Goal: Task Accomplishment & Management: Use online tool/utility

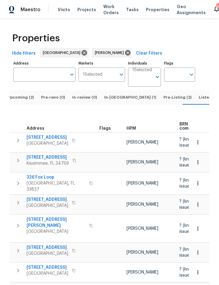
click at [163, 101] on span "Pre-Listing (2)" at bounding box center [177, 97] width 28 height 7
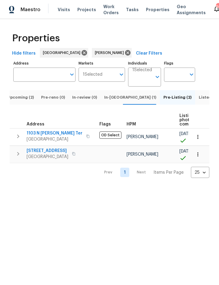
click at [113, 101] on span "In-reno (1)" at bounding box center [130, 97] width 52 height 7
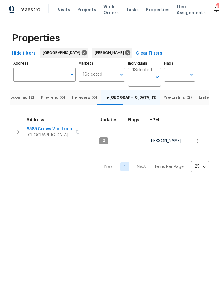
click at [26, 101] on span "Upcoming (2)" at bounding box center [20, 97] width 27 height 7
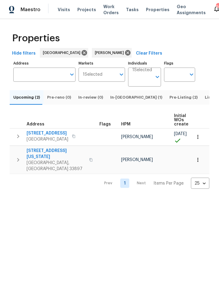
click at [113, 101] on span "In-reno (1)" at bounding box center [136, 97] width 52 height 7
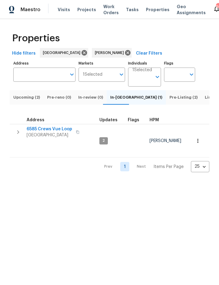
click at [17, 138] on button "button" at bounding box center [18, 132] width 12 height 12
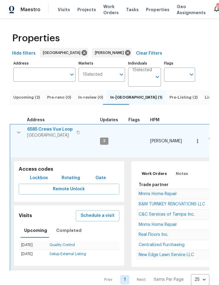
click at [167, 196] on span "Mnms Home Repair" at bounding box center [158, 194] width 38 height 4
click at [34, 101] on span "Upcoming (2)" at bounding box center [26, 97] width 27 height 7
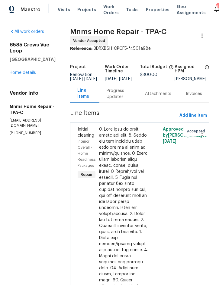
click at [25, 71] on link "Home details" at bounding box center [23, 73] width 26 height 4
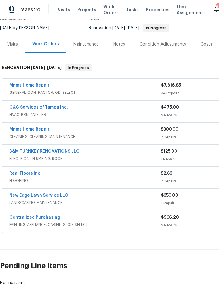
scroll to position [56, 0]
click at [22, 175] on link "Real Floors Inc." at bounding box center [25, 173] width 32 height 4
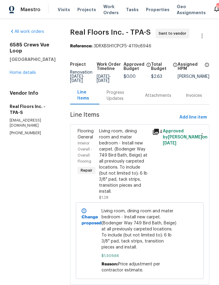
click at [120, 95] on div "Progress Updates" at bounding box center [119, 96] width 24 height 12
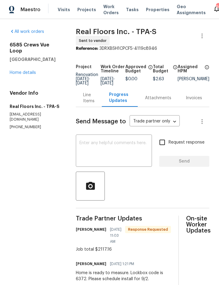
scroll to position [7, 0]
click at [88, 92] on div "Line Items" at bounding box center [88, 98] width 11 height 12
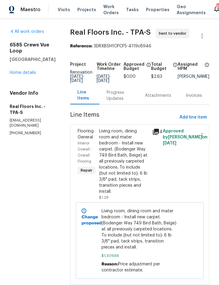
click at [26, 71] on link "Home details" at bounding box center [23, 73] width 26 height 4
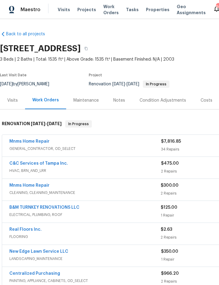
click at [87, 7] on span "Projects" at bounding box center [86, 10] width 19 height 6
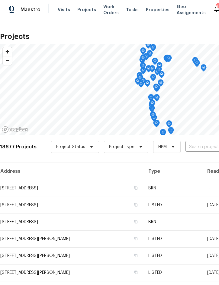
click at [196, 150] on input "text" at bounding box center [219, 146] width 69 height 9
type input "2575"
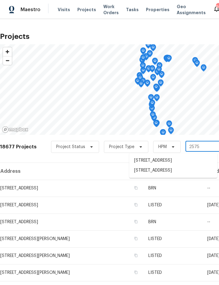
click at [174, 171] on li "[STREET_ADDRESS]" at bounding box center [173, 171] width 88 height 10
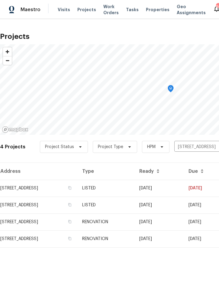
click at [178, 189] on td "[DATE]" at bounding box center [158, 188] width 49 height 17
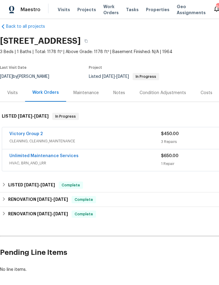
scroll to position [8, 0]
click at [36, 133] on link "Victory Group 2" at bounding box center [26, 134] width 34 height 4
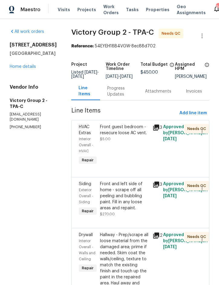
click at [131, 136] on div "Front guest bedroom - resecure loose AC vent." at bounding box center [124, 130] width 49 height 12
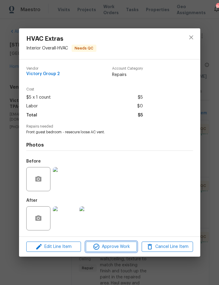
click at [117, 247] on span "Approve Work" at bounding box center [111, 247] width 47 height 8
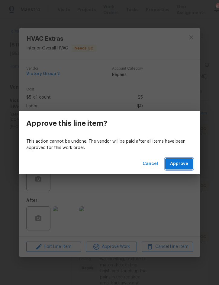
click at [179, 164] on span "Approve" at bounding box center [179, 164] width 18 height 8
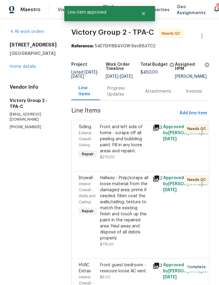
click at [133, 143] on div "Front and left side of home - scrape off all peeling and bubbling paint. Fill i…" at bounding box center [124, 139] width 49 height 30
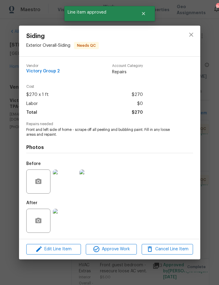
click at [67, 221] on img at bounding box center [65, 221] width 24 height 24
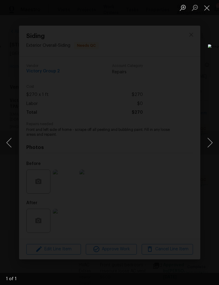
click at [212, 141] on button "Next image" at bounding box center [210, 143] width 18 height 24
click at [205, 11] on button "Close lightbox" at bounding box center [207, 7] width 12 height 11
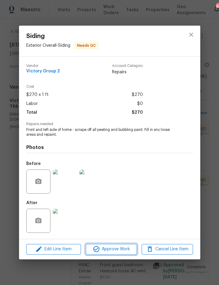
click at [120, 245] on button "Approve Work" at bounding box center [111, 249] width 51 height 11
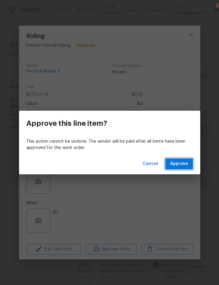
click at [183, 162] on span "Approve" at bounding box center [179, 164] width 18 height 8
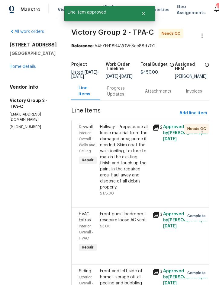
click at [127, 162] on div "Hallway - Prep/scrape all loose material from the damaged area; prime if needed…" at bounding box center [124, 157] width 49 height 66
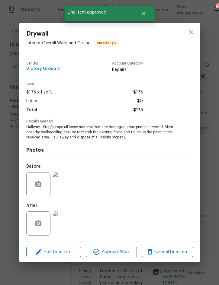
click at [69, 224] on img at bounding box center [65, 224] width 24 height 24
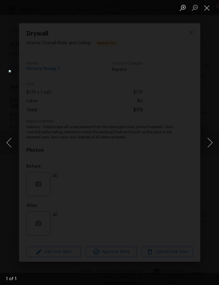
click at [206, 8] on button "Close lightbox" at bounding box center [207, 7] width 12 height 11
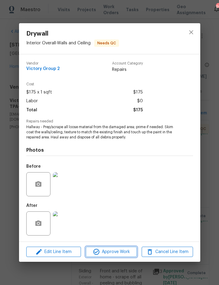
click at [120, 247] on button "Approve Work" at bounding box center [111, 252] width 51 height 11
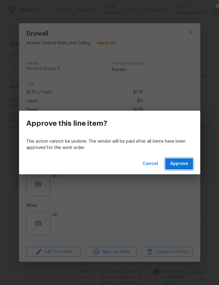
click at [179, 168] on button "Approve" at bounding box center [179, 163] width 28 height 11
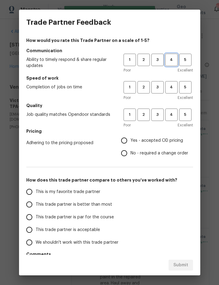
click at [169, 60] on span "4" at bounding box center [171, 59] width 11 height 7
click at [158, 63] on span "3" at bounding box center [157, 59] width 11 height 7
click at [160, 91] on span "3" at bounding box center [157, 87] width 11 height 7
click at [159, 117] on span "3" at bounding box center [157, 114] width 11 height 7
click at [163, 143] on span "Yes - accepted OD pricing" at bounding box center [156, 141] width 53 height 6
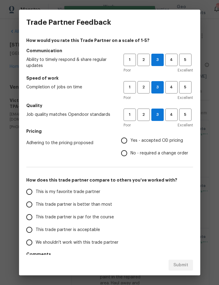
click at [130, 143] on input "Yes - accepted OD pricing" at bounding box center [124, 140] width 13 height 13
radio input "true"
click at [99, 205] on span "This trade partner is better than most" at bounding box center [74, 205] width 76 height 6
click at [36, 205] on input "This trade partner is better than most" at bounding box center [29, 204] width 13 height 13
click at [182, 266] on span "Submit" at bounding box center [180, 266] width 15 height 8
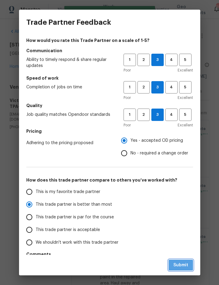
radio input "true"
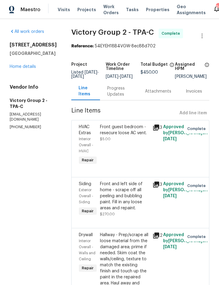
click at [85, 10] on span "Projects" at bounding box center [86, 10] width 19 height 6
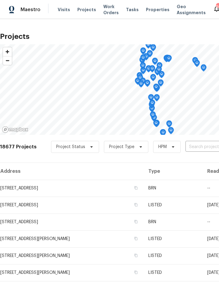
click at [65, 9] on span "Visits" at bounding box center [64, 10] width 12 height 6
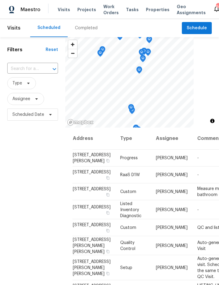
click at [23, 69] on input "text" at bounding box center [24, 68] width 34 height 9
type input "120 e"
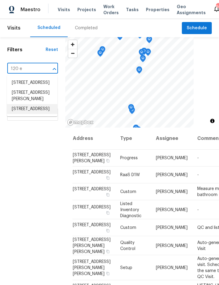
click at [34, 114] on li "[STREET_ADDRESS]" at bounding box center [32, 109] width 50 height 10
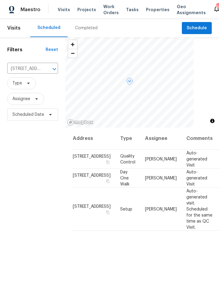
click at [0, 0] on icon at bounding box center [0, 0] width 0 height 0
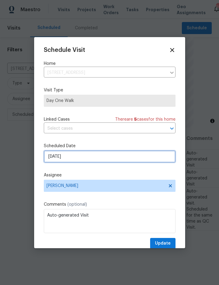
click at [81, 155] on input "[DATE]" at bounding box center [110, 157] width 132 height 12
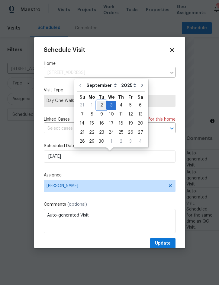
click at [99, 106] on div "2" at bounding box center [102, 105] width 10 height 8
type input "[DATE]"
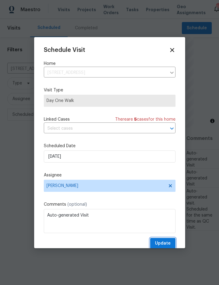
click at [164, 243] on span "Update" at bounding box center [163, 244] width 16 height 8
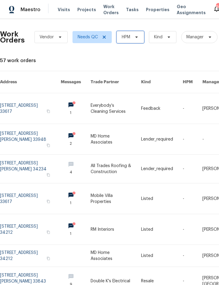
click at [135, 34] on span "HPM" at bounding box center [130, 37] width 27 height 12
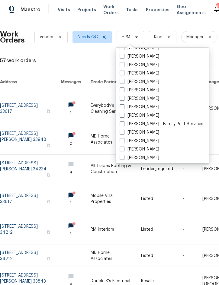
scroll to position [77, 0]
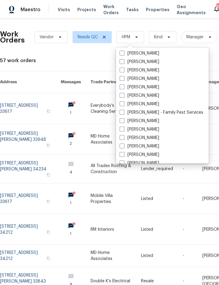
click at [151, 106] on label "[PERSON_NAME]" at bounding box center [140, 104] width 40 height 6
click at [123, 105] on input "[PERSON_NAME]" at bounding box center [122, 103] width 4 height 4
checkbox input "true"
